Goal: Task Accomplishment & Management: Manage account settings

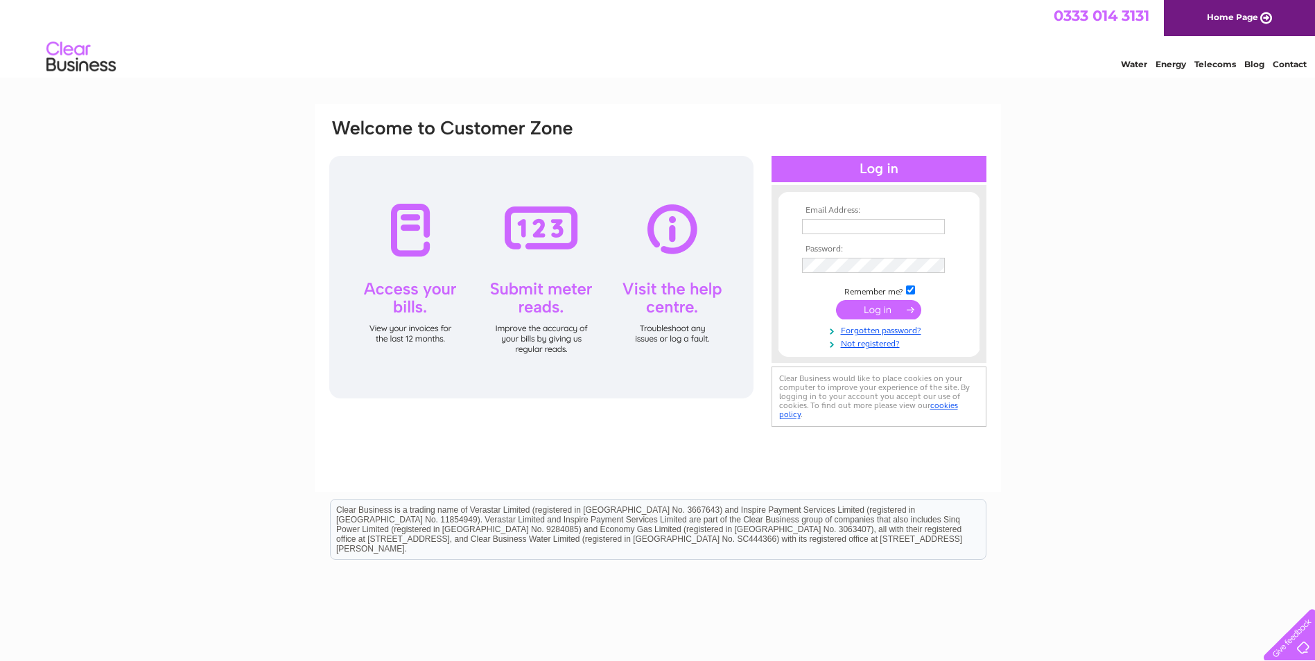
type input "simon.cowie@infinity-partnership.com"
click at [884, 313] on input "submit" at bounding box center [878, 309] width 85 height 19
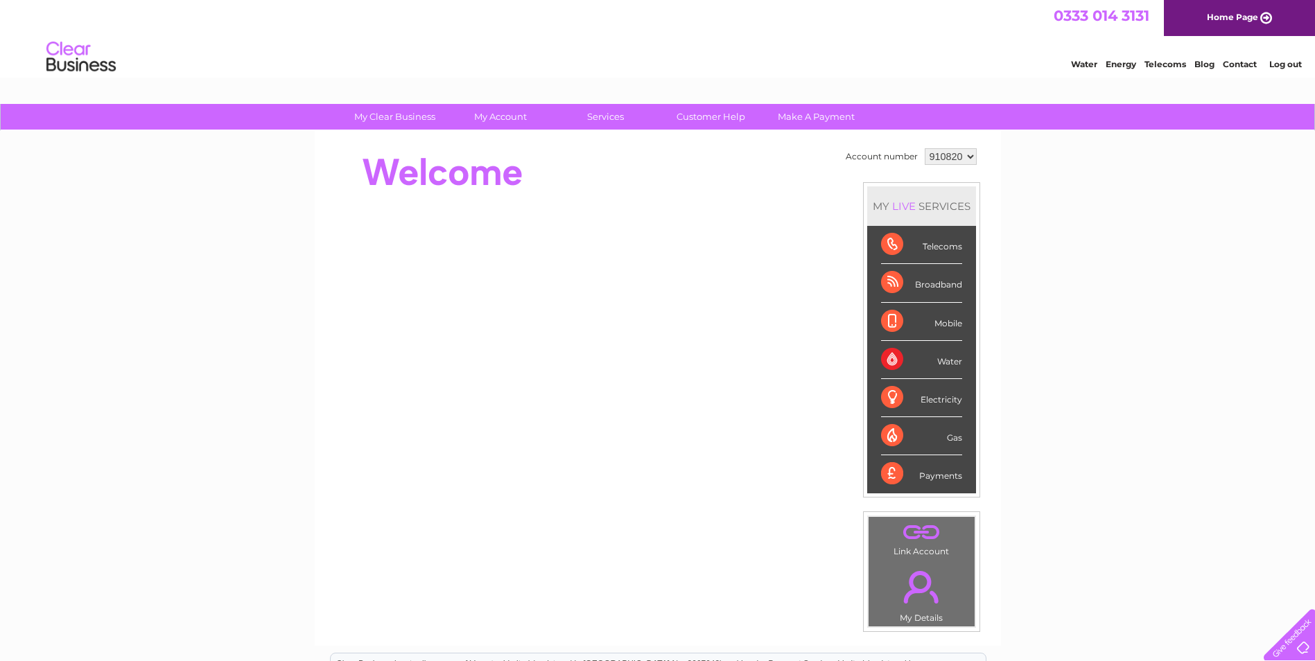
click at [940, 151] on select "910820 926342 934718 968887 980515 980517 980518 980519 980520 981731" at bounding box center [950, 156] width 52 height 17
select select "980515"
click at [924, 148] on select "910820 926342 934718 968887 980515 980517 980518 980519 980520 981731" at bounding box center [950, 156] width 52 height 17
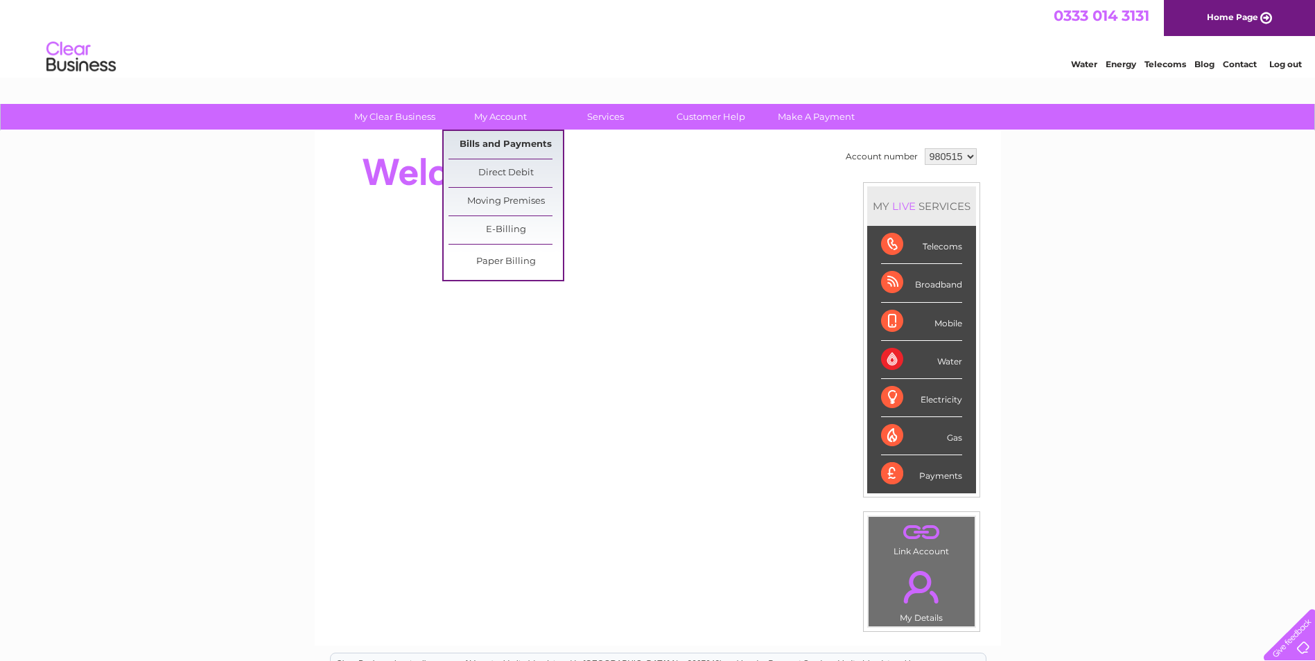
click at [511, 137] on link "Bills and Payments" at bounding box center [505, 145] width 114 height 28
click at [493, 146] on link "Bills and Payments" at bounding box center [505, 145] width 114 height 28
click at [515, 141] on link "Bills and Payments" at bounding box center [505, 145] width 114 height 28
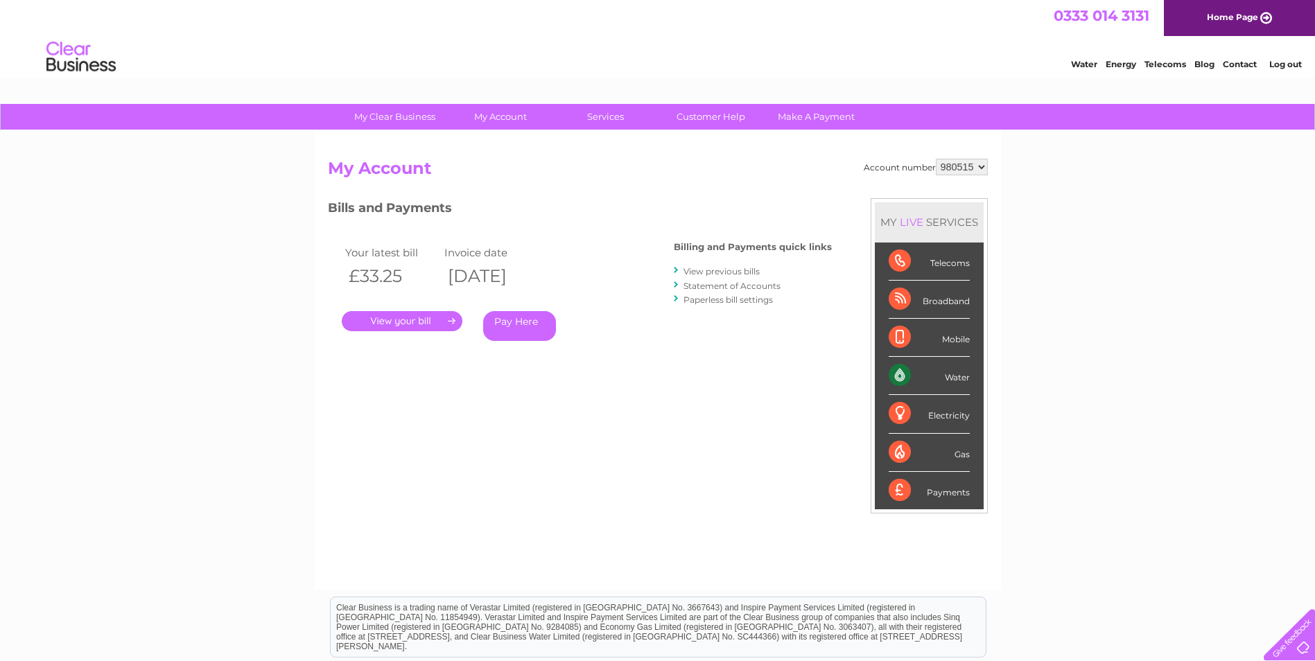
click at [424, 322] on link "." at bounding box center [402, 321] width 121 height 20
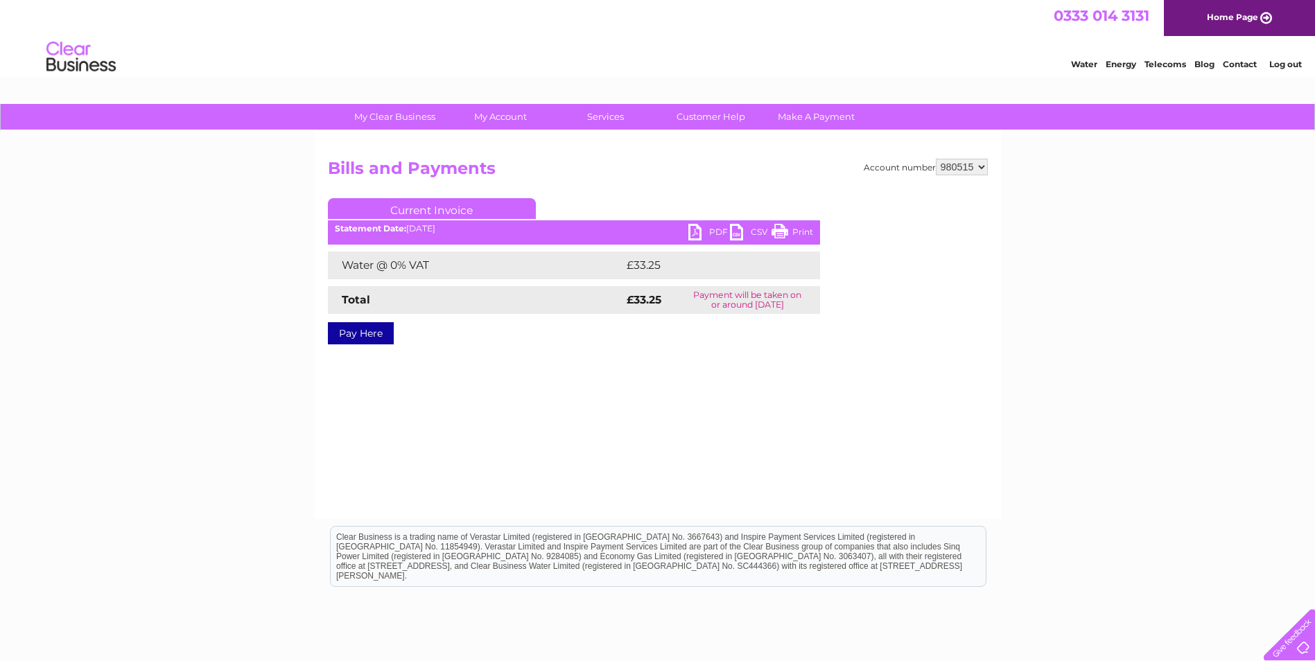
click at [694, 231] on link "PDF" at bounding box center [709, 234] width 42 height 20
click at [966, 168] on select "910820 926342 934718 968887 980515 980517 980518 980519 980520 981731" at bounding box center [962, 167] width 52 height 17
select select "980517"
click at [936, 159] on select "910820 926342 934718 968887 980515 980517 980518 980519 980520 981731" at bounding box center [962, 167] width 52 height 17
click at [693, 233] on link "PDF" at bounding box center [709, 234] width 42 height 20
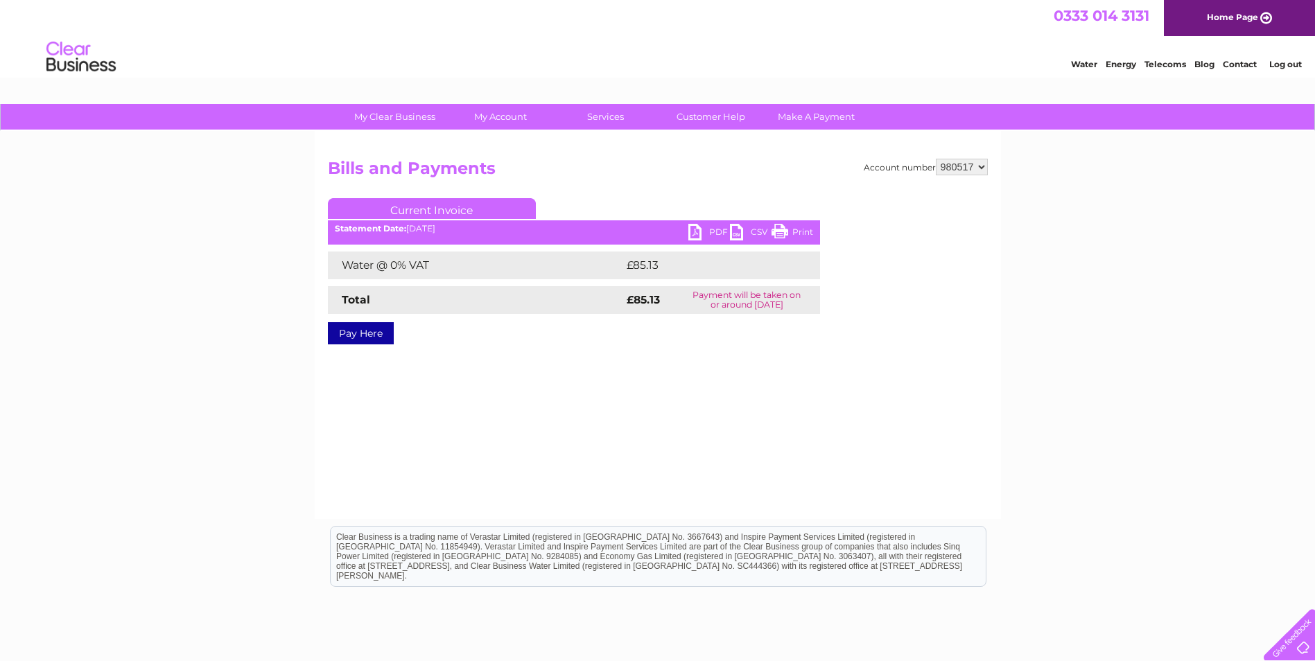
click at [961, 166] on select "910820 926342 934718 968887 980515 980517 980518 980519 980520 981731" at bounding box center [962, 167] width 52 height 17
select select "980518"
click at [936, 159] on select "910820 926342 934718 968887 980515 980517 980518 980519 980520 981731" at bounding box center [962, 167] width 52 height 17
click at [694, 234] on link "PDF" at bounding box center [709, 234] width 42 height 20
click at [970, 167] on select "910820 926342 934718 968887 980515 980517 980518 980519 980520 981731" at bounding box center [962, 167] width 52 height 17
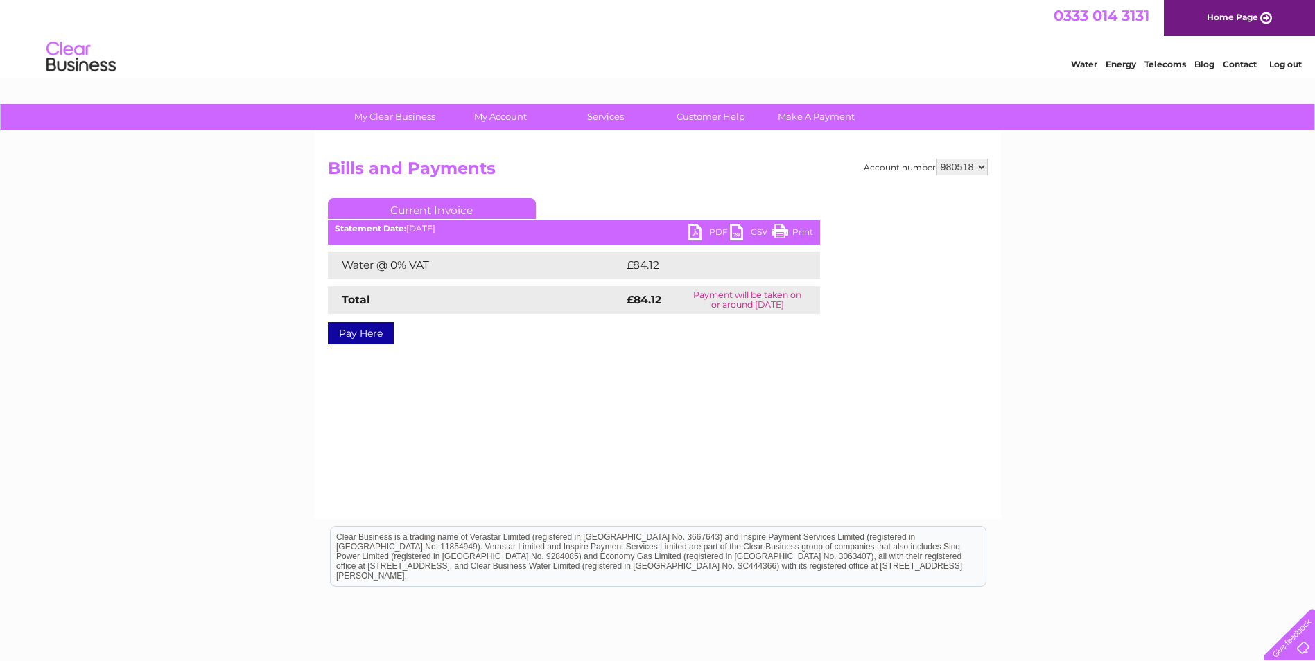
select select "980519"
click at [936, 159] on select "910820 926342 934718 968887 980515 980517 980518 980519 980520 981731" at bounding box center [962, 167] width 52 height 17
click at [697, 234] on link "PDF" at bounding box center [709, 234] width 42 height 20
click at [958, 164] on select "910820 926342 934718 968887 980515 980517 980518 980519 980520 981731" at bounding box center [962, 167] width 52 height 17
select select "980520"
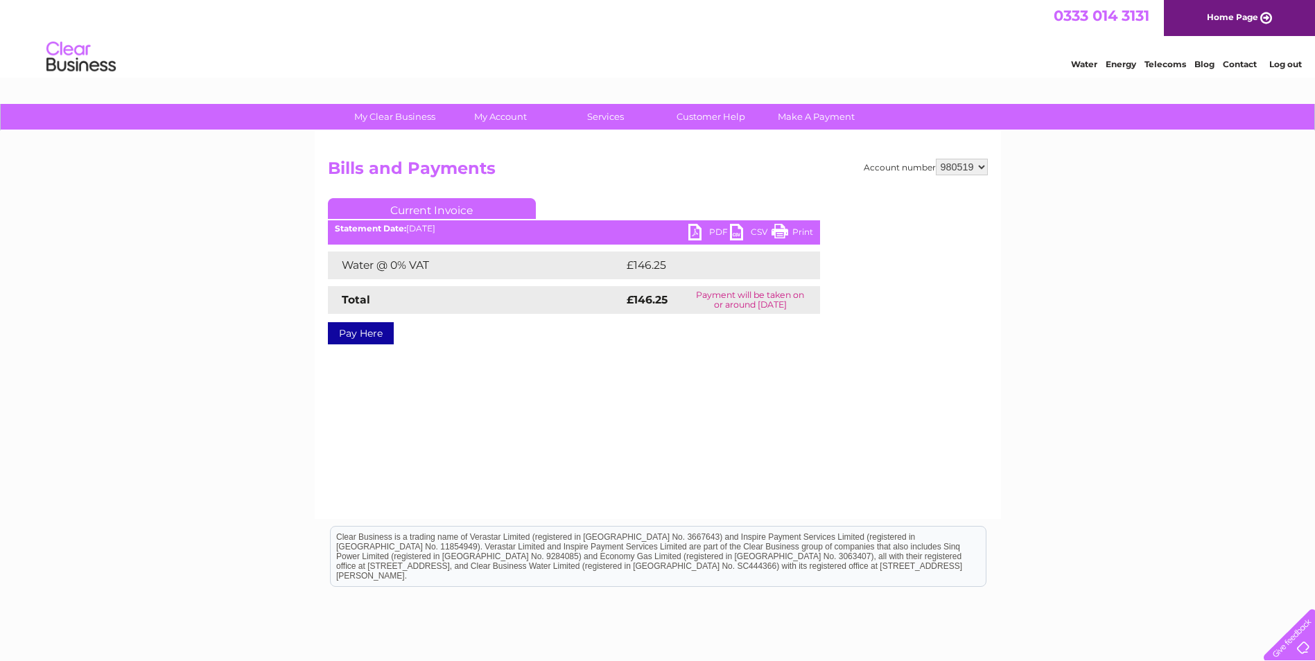
click at [936, 159] on select "910820 926342 934718 968887 980515 980517 980518 980519 980520 981731" at bounding box center [962, 167] width 52 height 17
click at [697, 231] on link "PDF" at bounding box center [709, 234] width 42 height 20
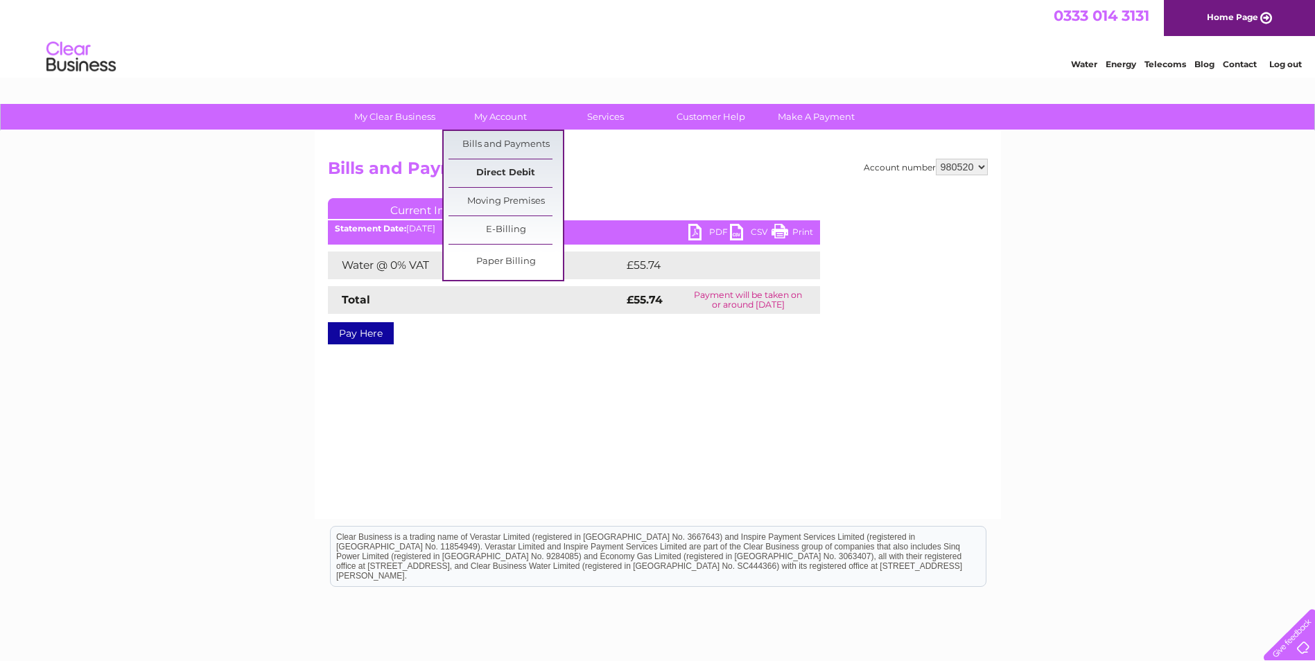
click at [514, 172] on link "Direct Debit" at bounding box center [505, 173] width 114 height 28
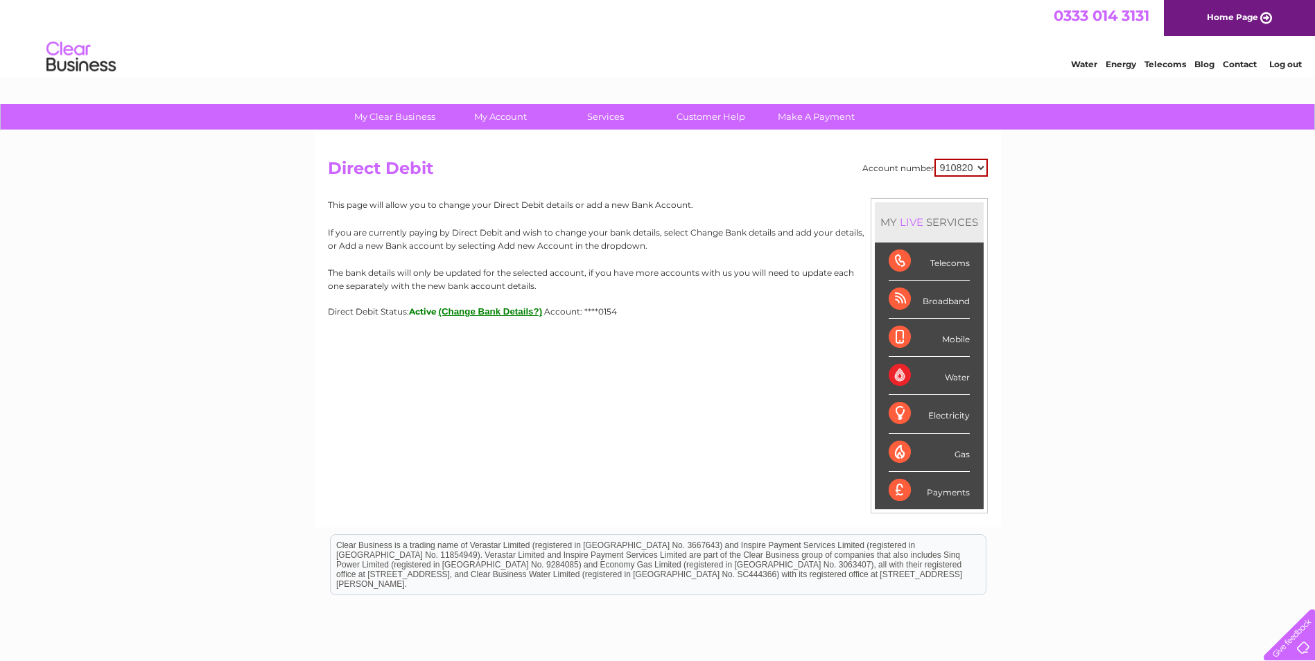
click at [494, 309] on button "(Change Bank Details?)" at bounding box center [491, 311] width 104 height 10
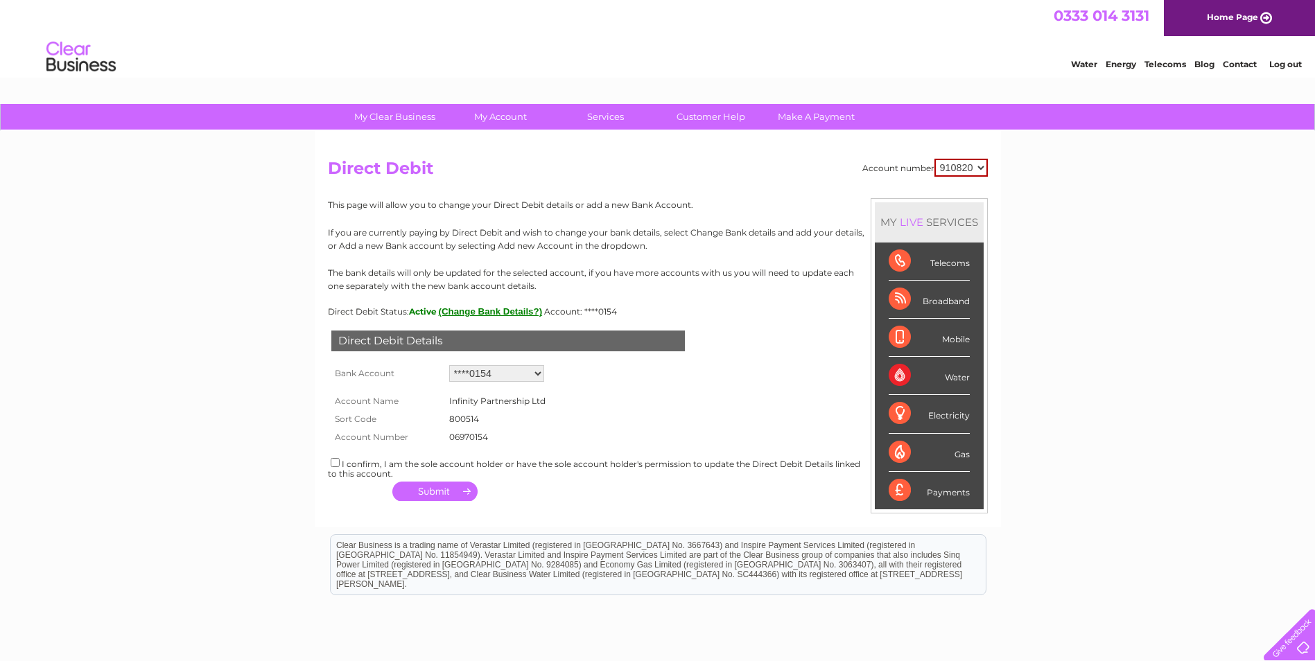
click at [537, 371] on select "Add new account ****0154" at bounding box center [496, 373] width 95 height 17
select select "0"
click at [449, 365] on select "Add new account ****0154" at bounding box center [496, 373] width 95 height 17
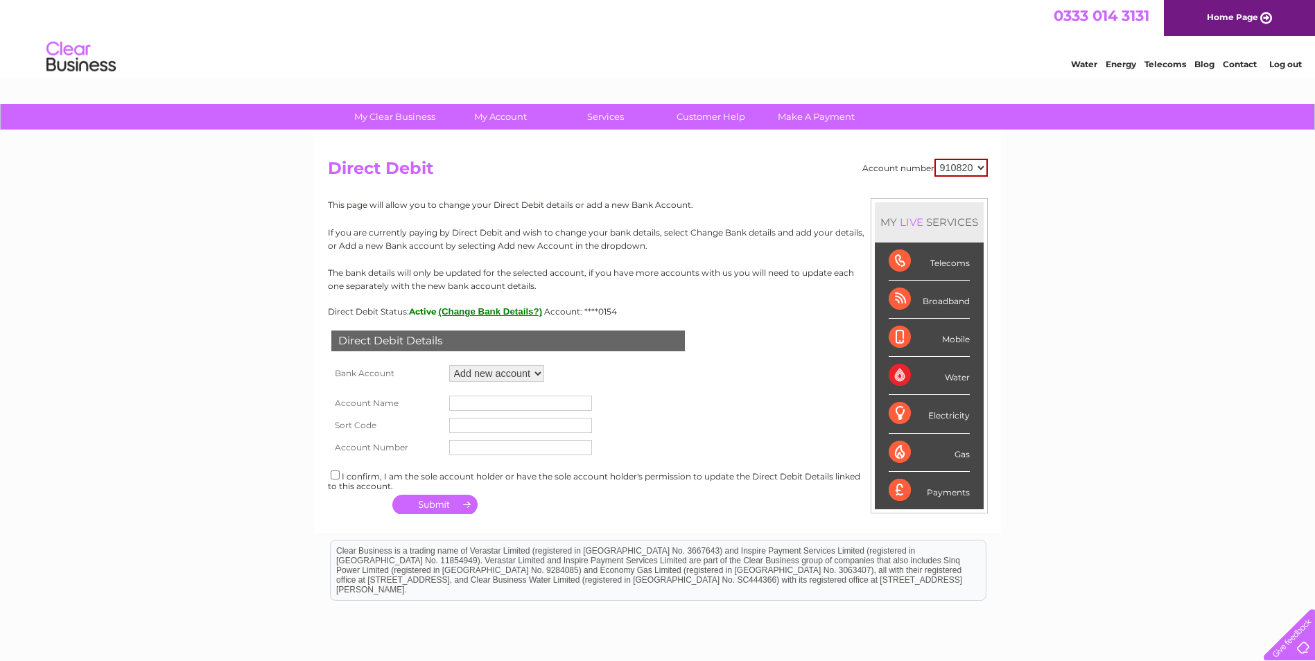
click at [487, 402] on input "text" at bounding box center [520, 403] width 143 height 15
type input "Infinity Partnership"
type input "802260"
type input "25868566"
click at [374, 478] on div "I confirm, I am the sole account holder or have the sole account holder's permi…" at bounding box center [658, 479] width 660 height 23
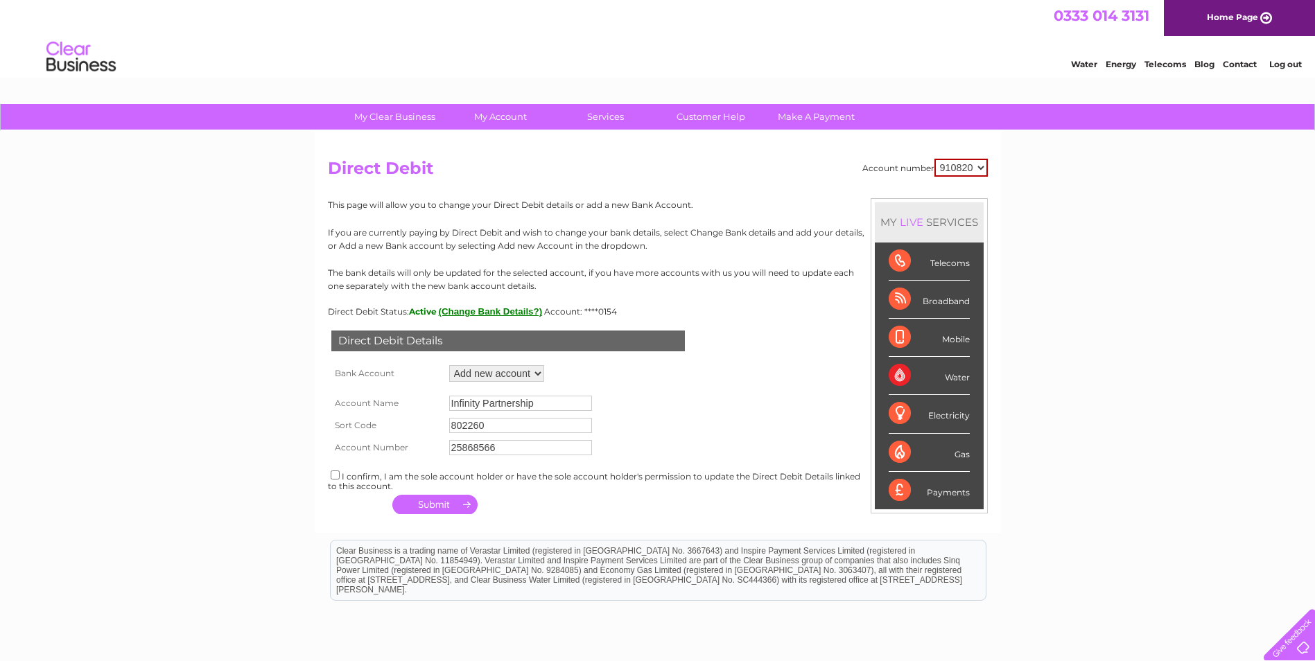
click at [333, 475] on input "checkbox" at bounding box center [335, 475] width 9 height 9
checkbox input "true"
click at [446, 507] on button "button" at bounding box center [434, 504] width 85 height 19
